Goal: Task Accomplishment & Management: Use online tool/utility

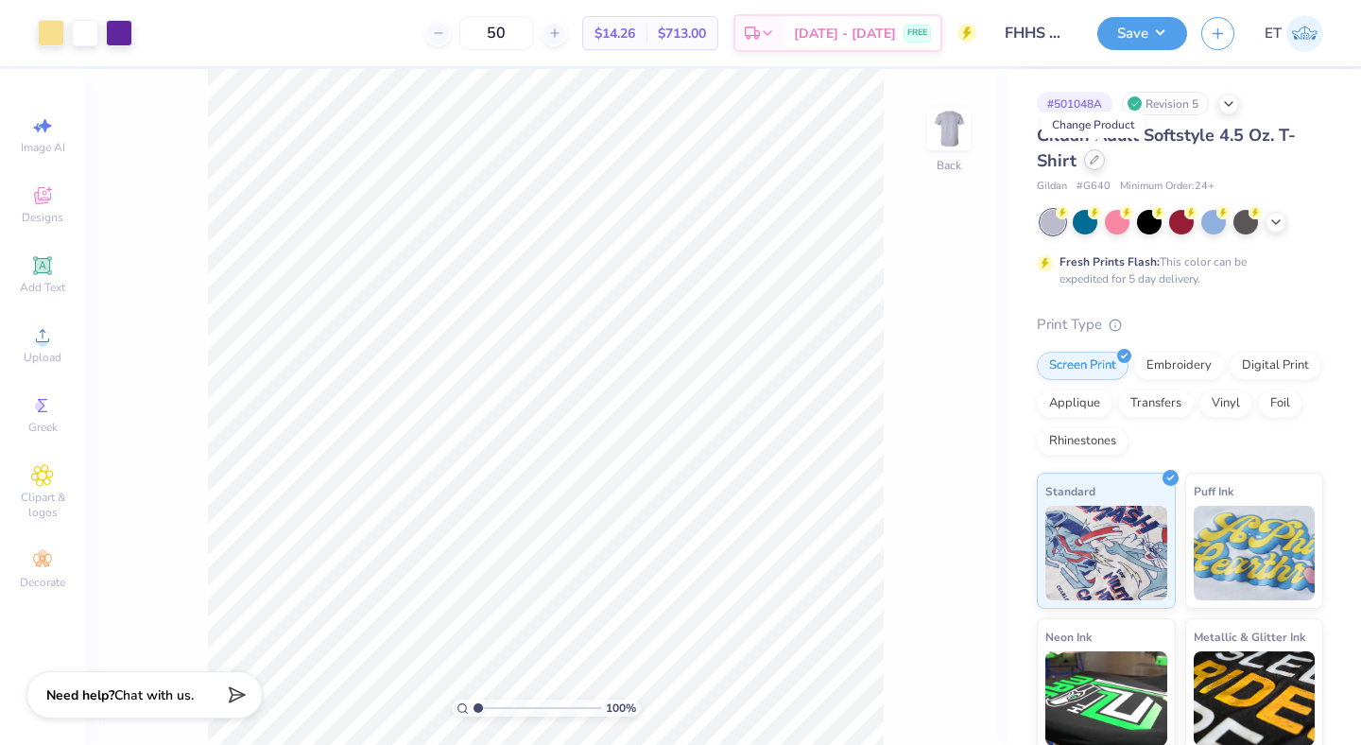
click at [1093, 164] on icon at bounding box center [1094, 159] width 9 height 9
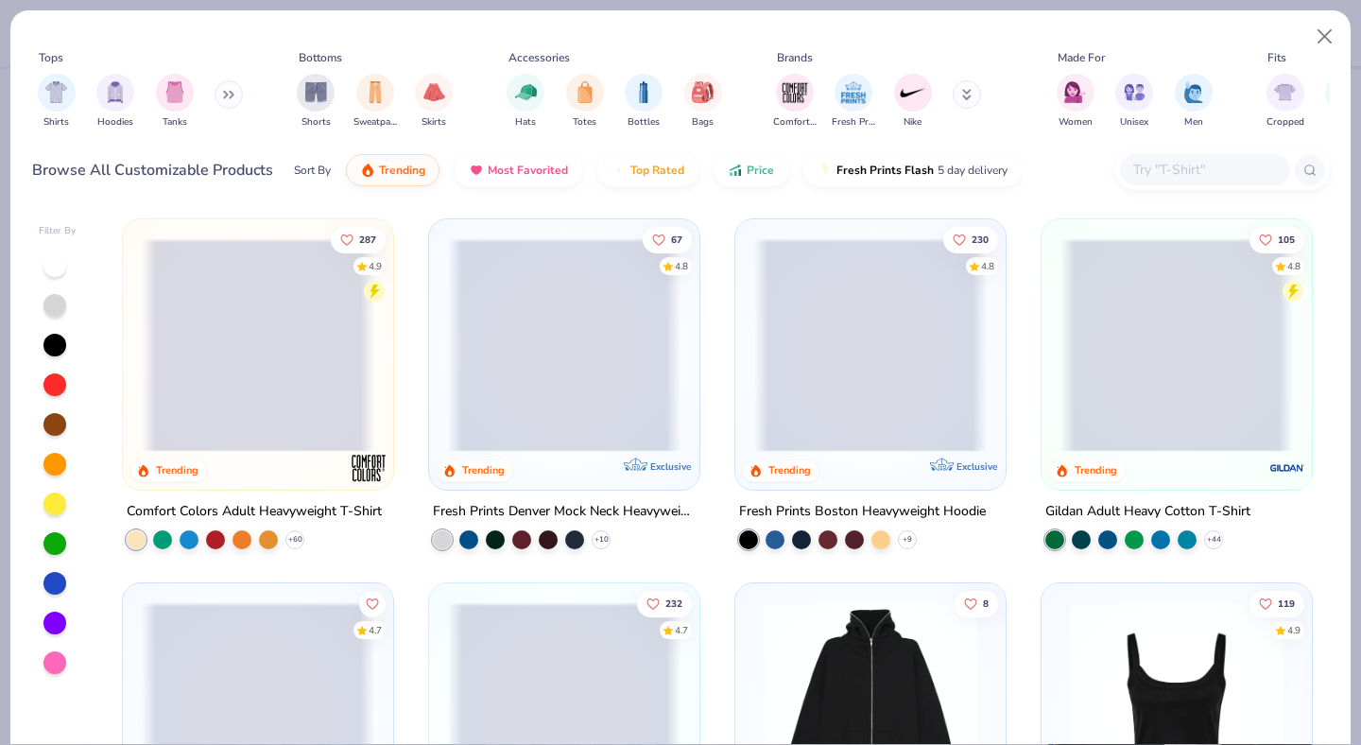
click at [1164, 170] on input "text" at bounding box center [1204, 170] width 146 height 22
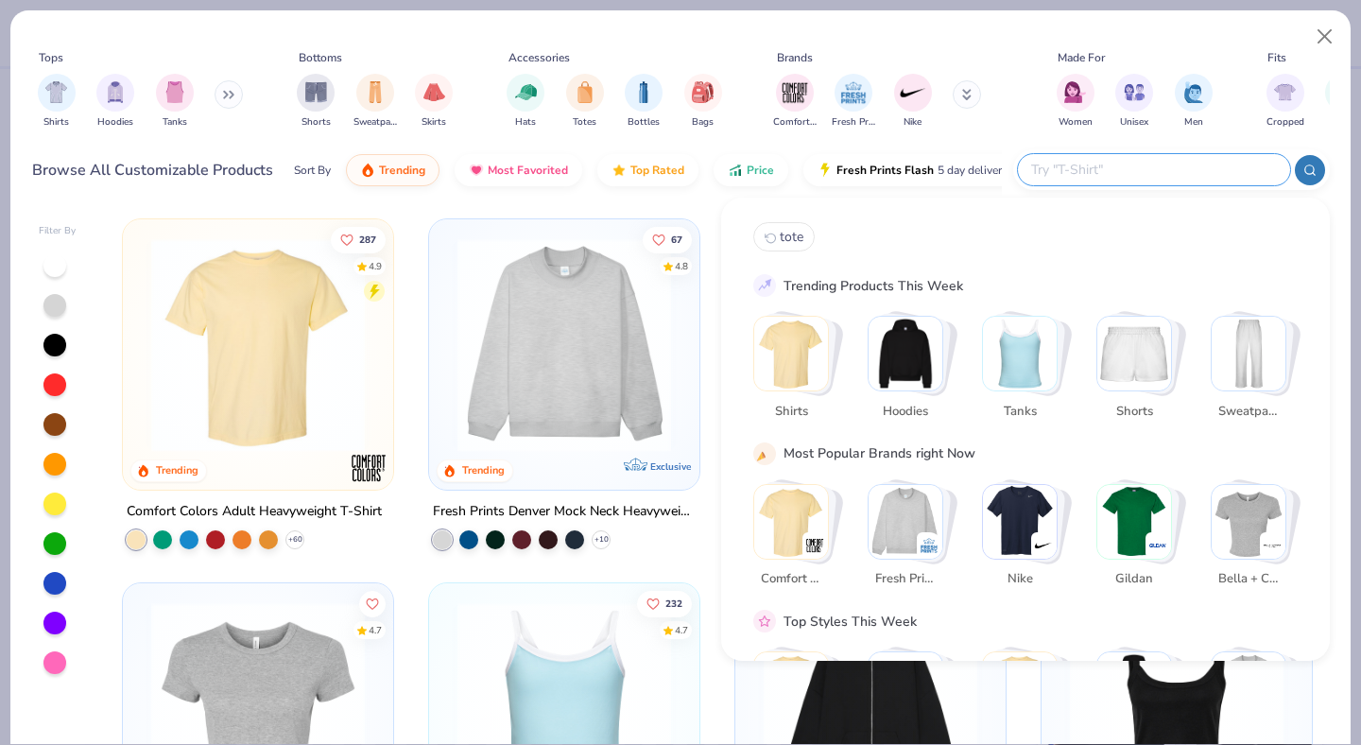
paste input "PC78H"
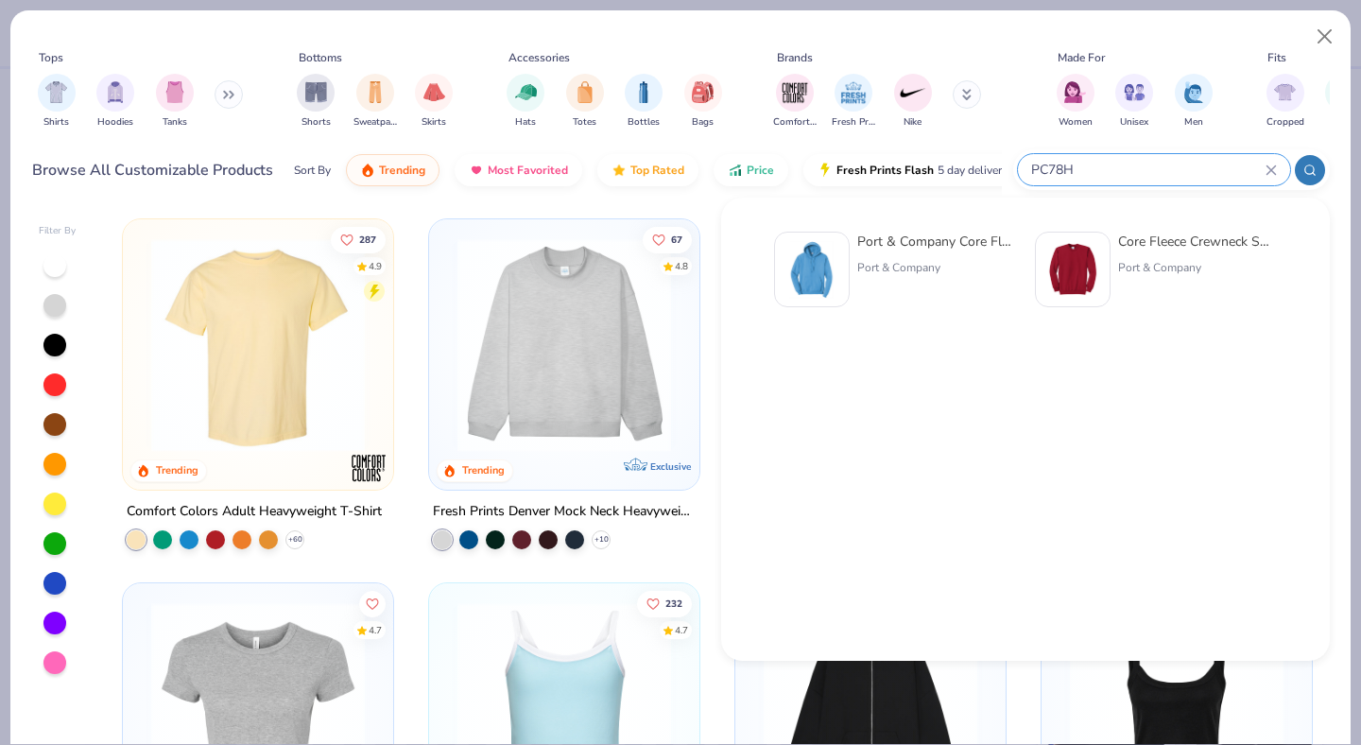
type input "PC78H"
click at [949, 248] on div "Port & Company Core Fleece Pullover Hooded Sweatshirt" at bounding box center [936, 242] width 159 height 20
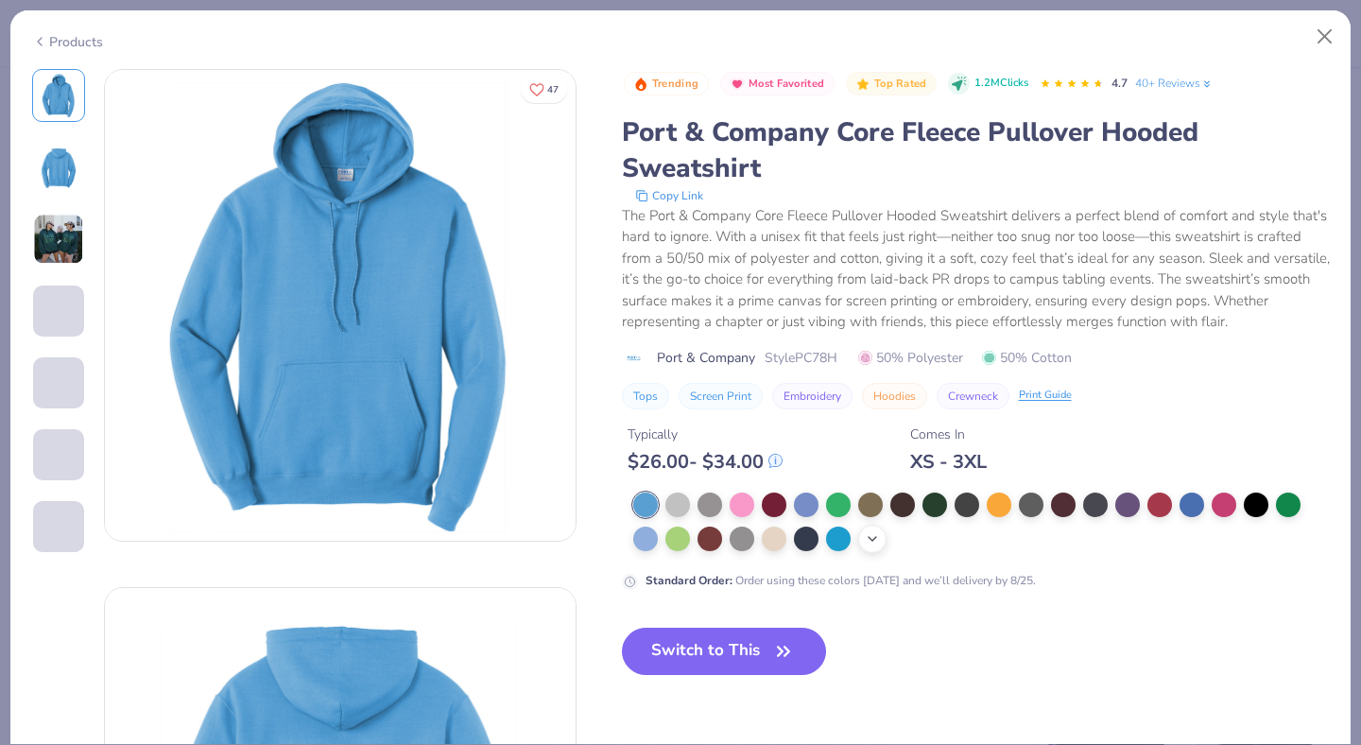
click at [876, 535] on icon at bounding box center [872, 538] width 15 height 15
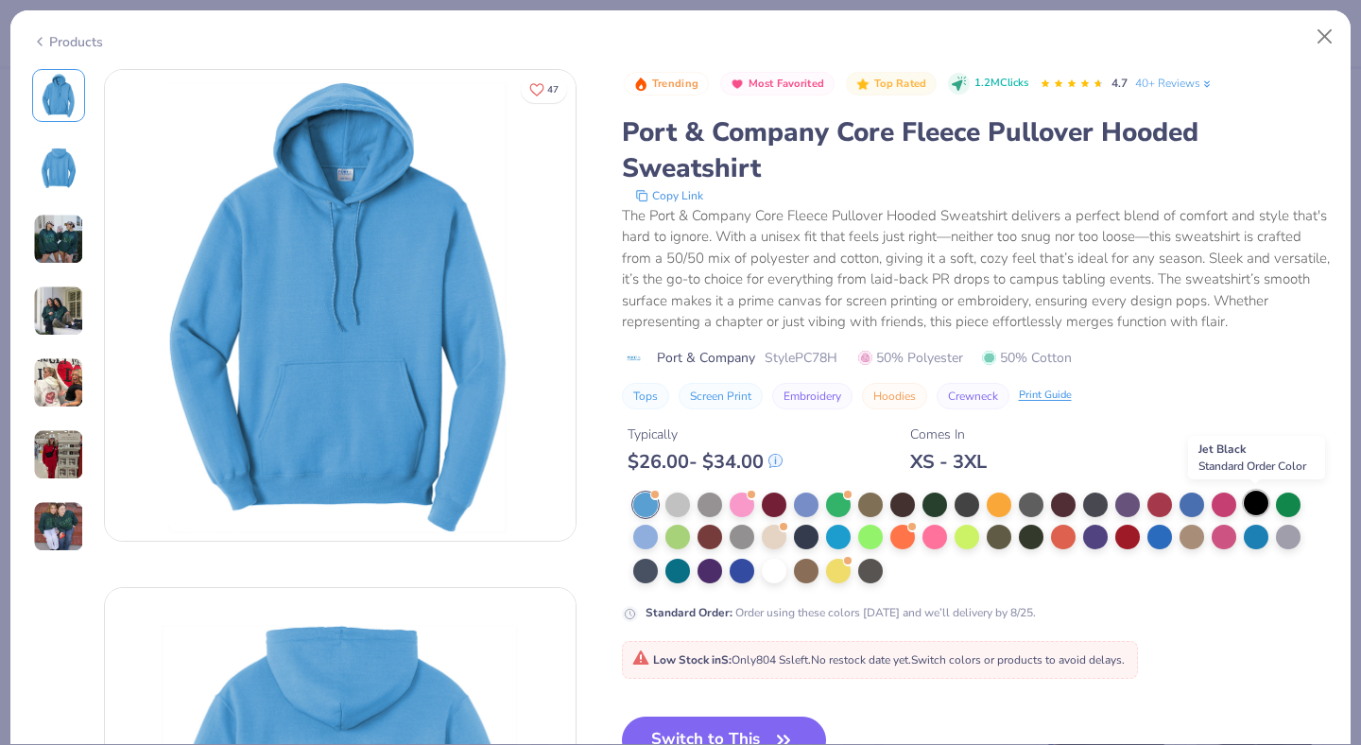
click at [1257, 500] on div at bounding box center [1256, 503] width 25 height 25
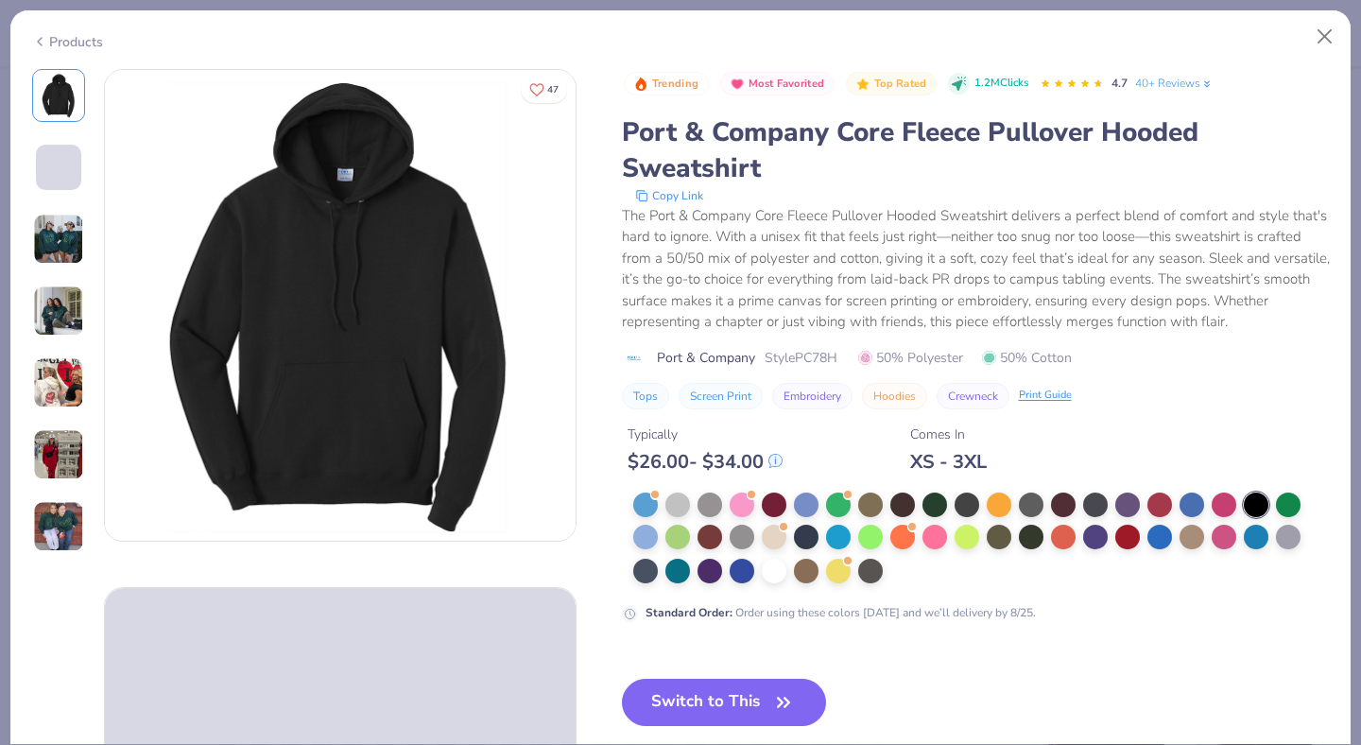
click at [719, 691] on button "Switch to This" at bounding box center [724, 702] width 205 height 47
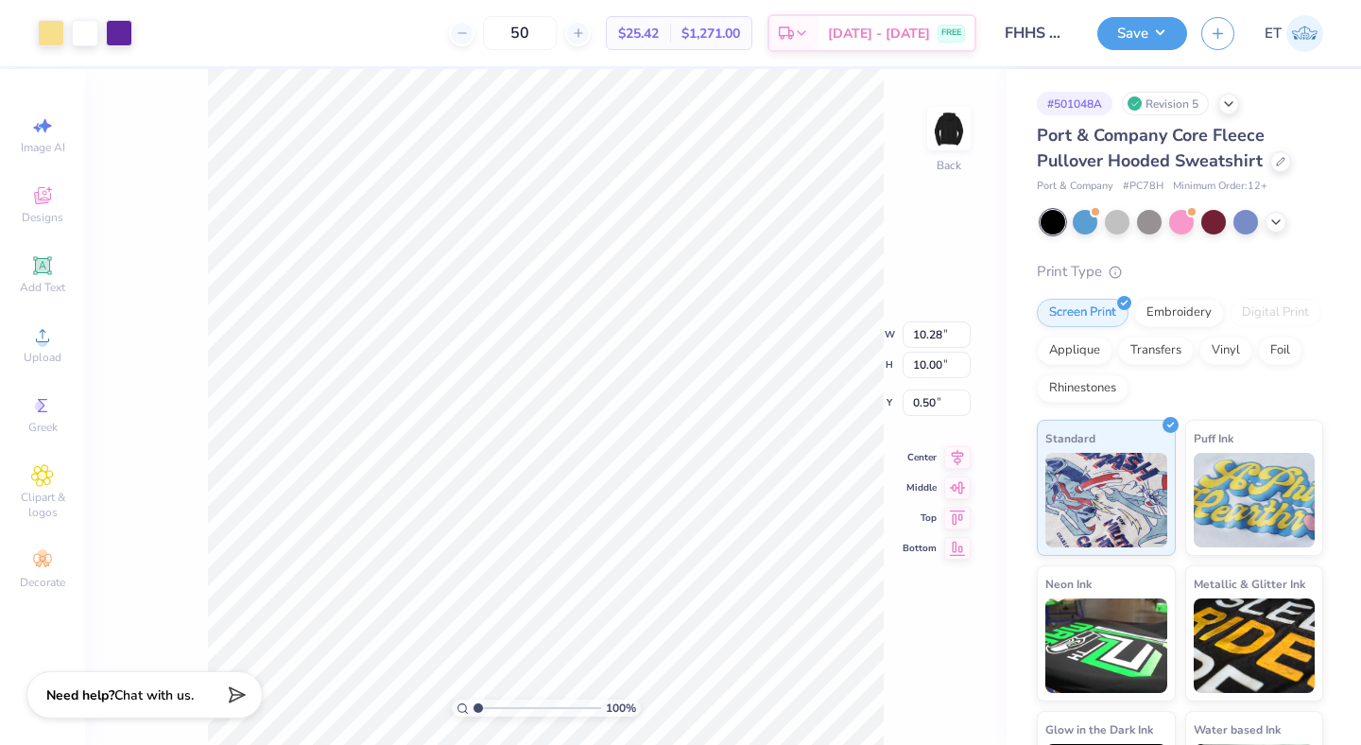
type input "9.26"
type input "9.01"
type input "3.00"
type input "2.50"
click at [1125, 35] on button "Save" at bounding box center [1142, 30] width 90 height 33
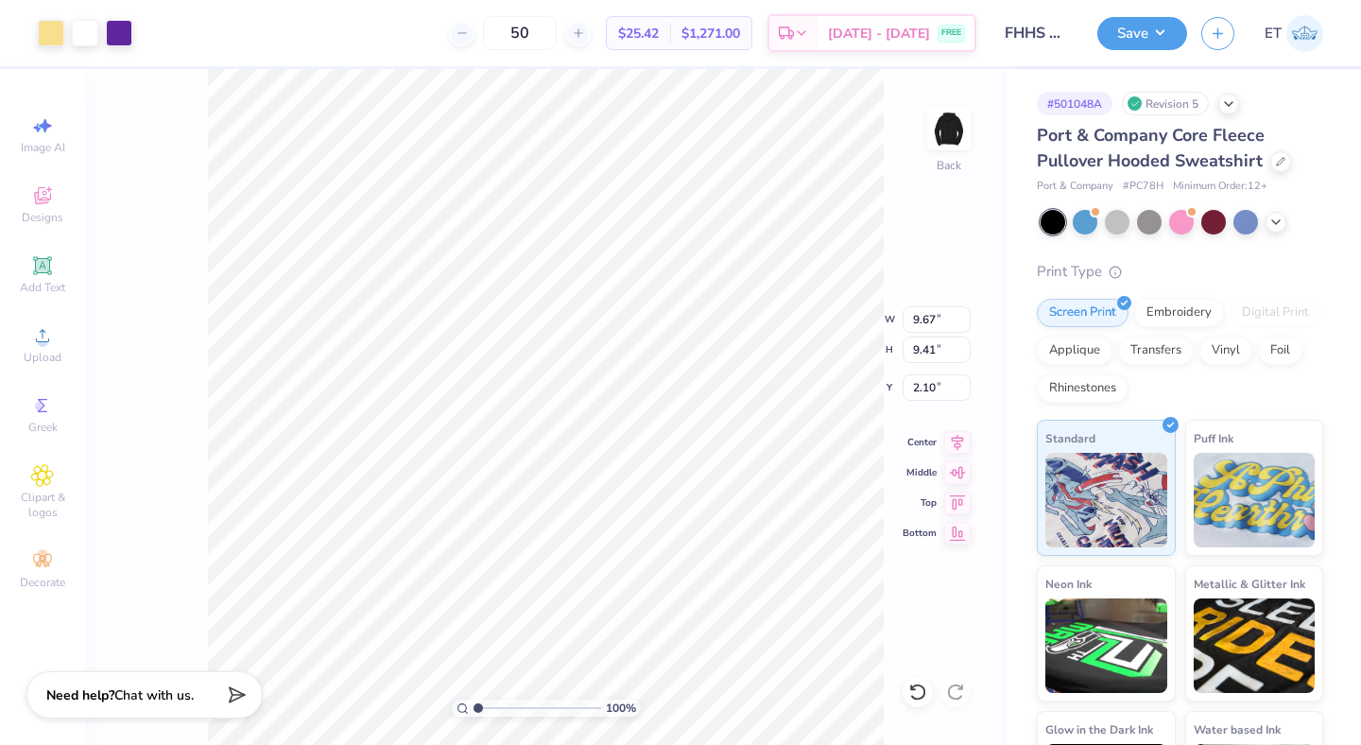
type input "9.67"
type input "9.41"
type input "2.10"
type input "9.42"
type input "9.16"
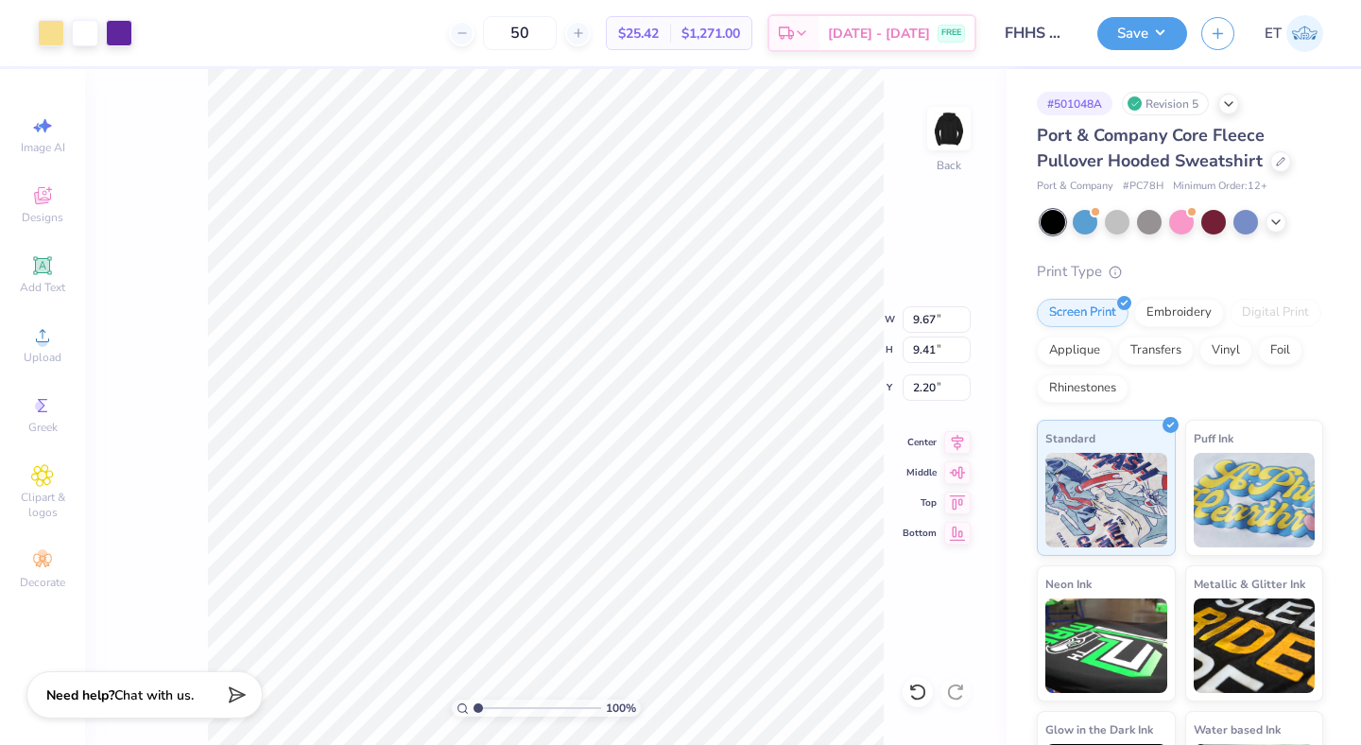
type input "2.45"
type input "2.55"
click at [1143, 33] on button "Save" at bounding box center [1142, 30] width 90 height 33
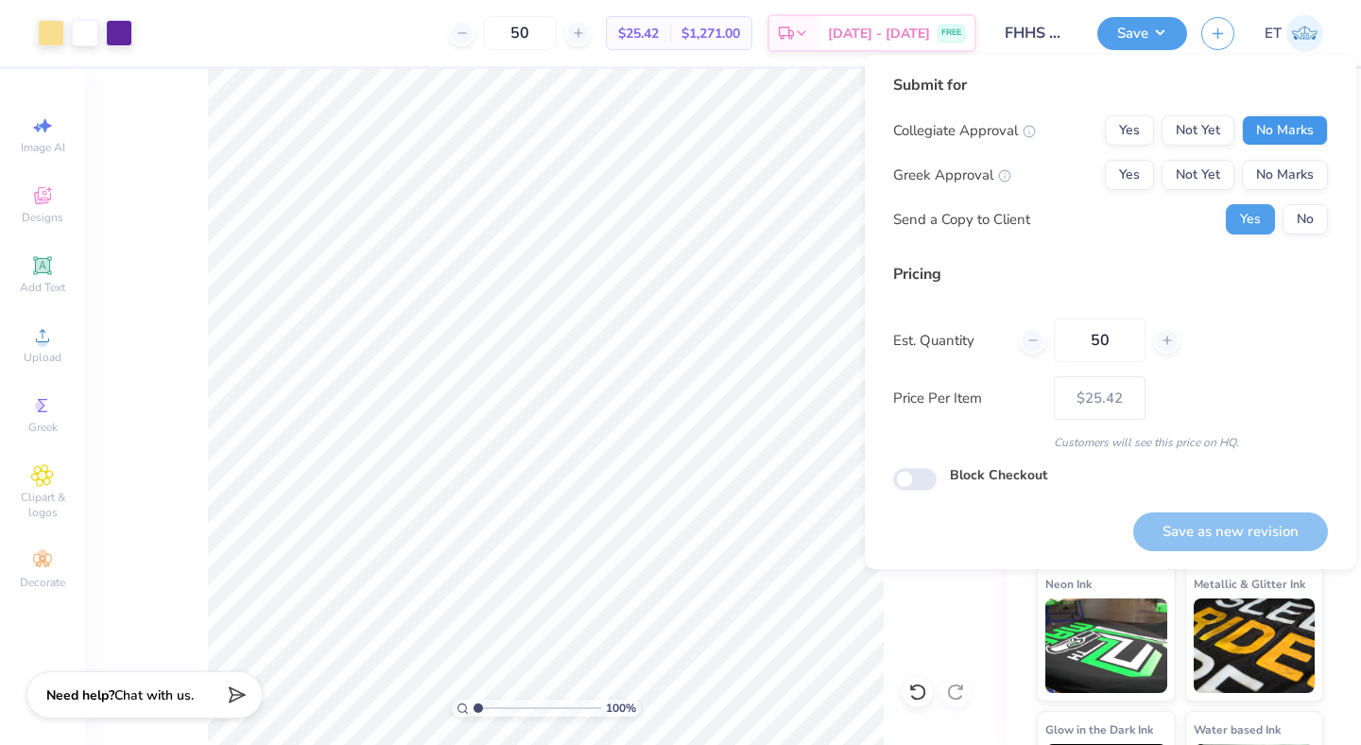
click at [1274, 115] on button "No Marks" at bounding box center [1285, 130] width 86 height 30
click at [1275, 162] on button "No Marks" at bounding box center [1285, 175] width 86 height 30
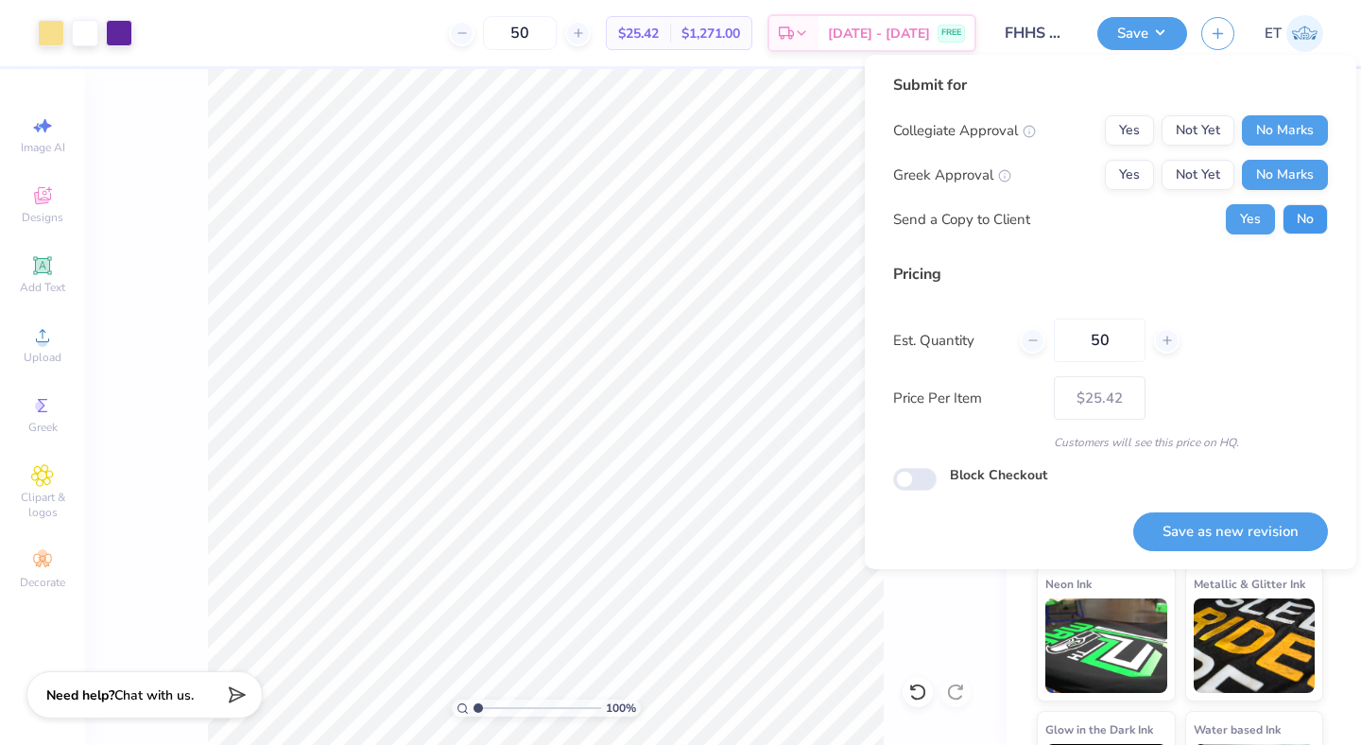
click at [1302, 218] on button "No" at bounding box center [1305, 219] width 45 height 30
click at [1214, 529] on button "Save as new revision" at bounding box center [1230, 531] width 195 height 39
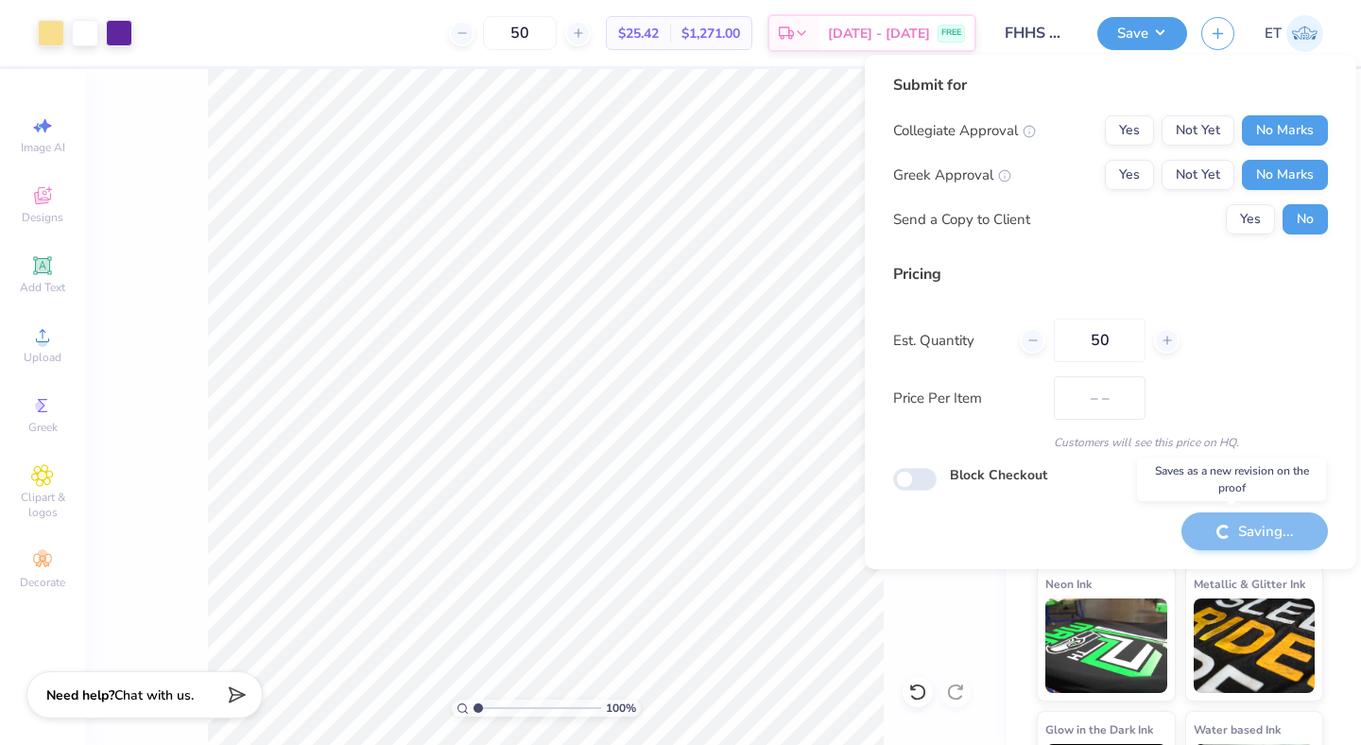
type input "$25.42"
